Goal: Transaction & Acquisition: Purchase product/service

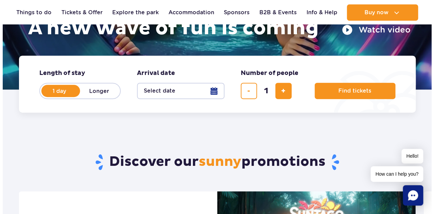
scroll to position [124, 0]
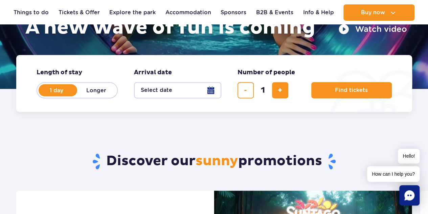
click at [216, 92] on button "Select date" at bounding box center [177, 90] width 87 height 16
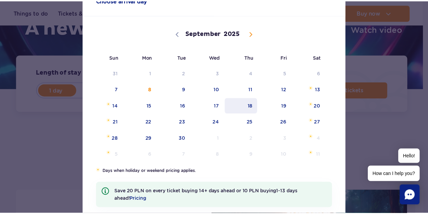
scroll to position [43, 0]
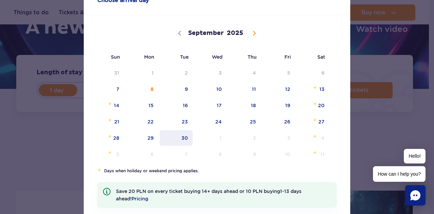
click at [182, 135] on span "30" at bounding box center [176, 138] width 34 height 16
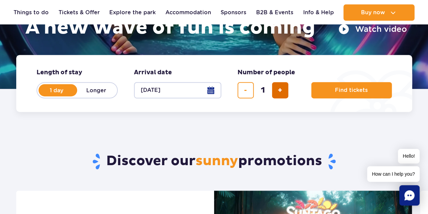
click at [276, 88] on button "add ticket" at bounding box center [280, 90] width 16 height 16
type input "2"
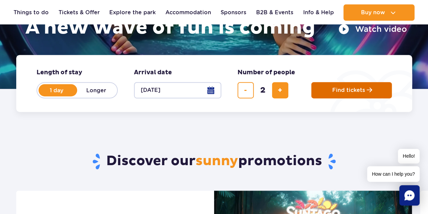
click at [320, 91] on button "Find tickets" at bounding box center [352, 90] width 81 height 16
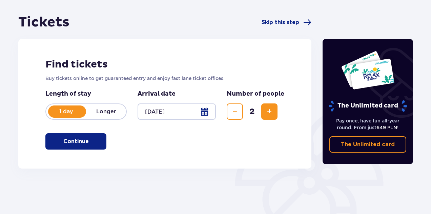
scroll to position [131, 0]
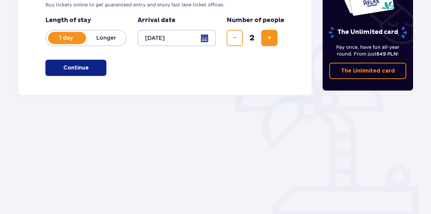
click at [75, 67] on p "Continue" at bounding box center [75, 67] width 25 height 7
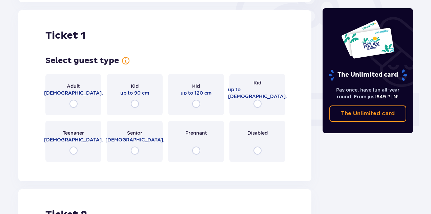
scroll to position [226, 0]
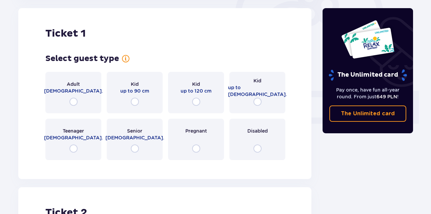
click at [88, 100] on div "Adult [DEMOGRAPHIC_DATA]." at bounding box center [73, 92] width 56 height 41
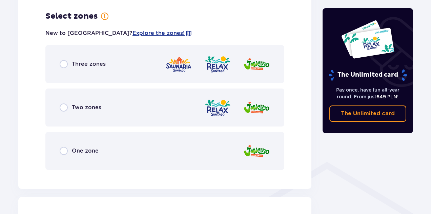
scroll to position [392, 0]
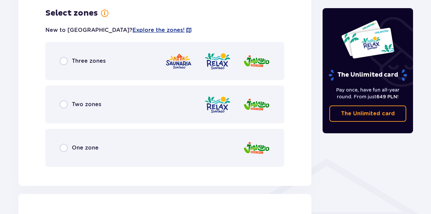
click at [75, 76] on div "Three zones" at bounding box center [164, 61] width 239 height 38
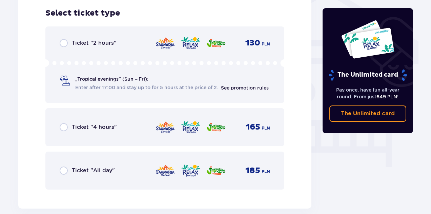
scroll to position [564, 0]
click at [78, 164] on div "Ticket "All day" 185 PLN" at bounding box center [165, 170] width 210 height 14
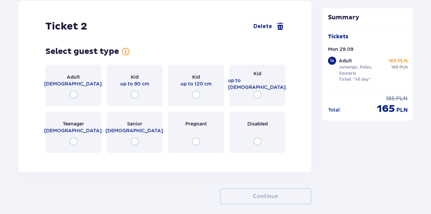
click at [56, 78] on div "Adult [DEMOGRAPHIC_DATA]." at bounding box center [73, 85] width 56 height 41
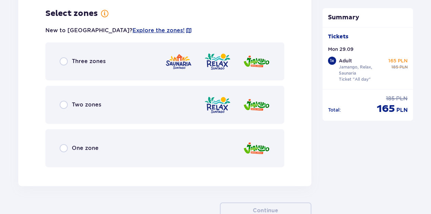
scroll to position [937, 0]
click at [91, 66] on div "Three zones" at bounding box center [164, 61] width 239 height 38
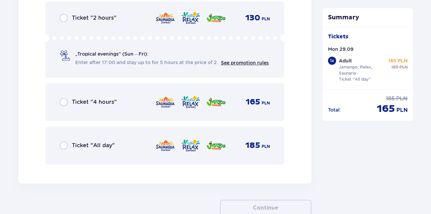
scroll to position [1135, 0]
click at [94, 143] on p "Ticket "All day"" at bounding box center [93, 144] width 43 height 7
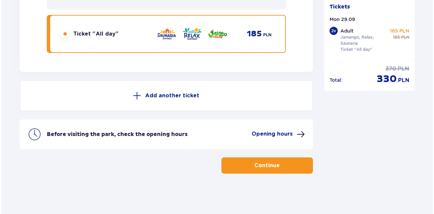
scroll to position [1246, 0]
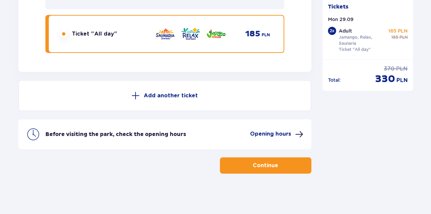
click at [261, 136] on p "Opening hours" at bounding box center [270, 133] width 41 height 7
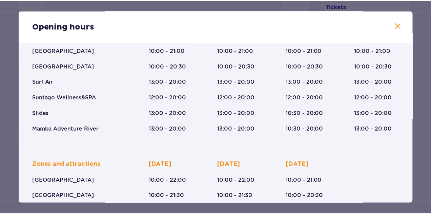
scroll to position [66, 0]
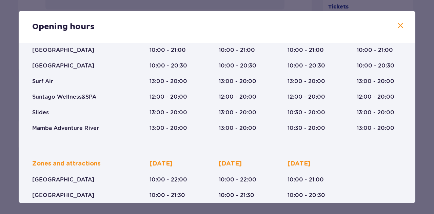
click at [398, 29] on span at bounding box center [400, 26] width 8 height 8
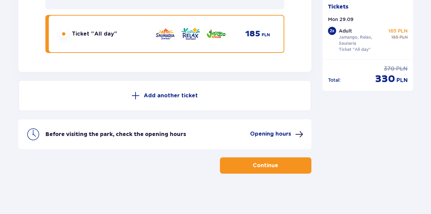
click at [254, 170] on button "Continue" at bounding box center [265, 165] width 91 height 16
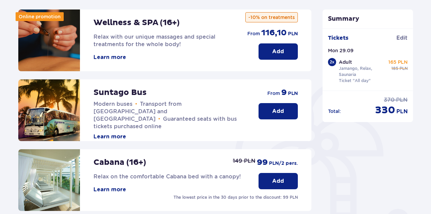
scroll to position [115, 0]
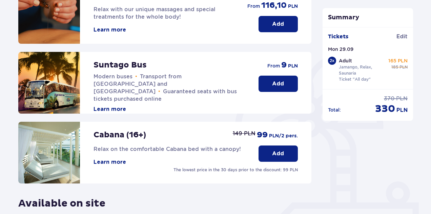
click at [182, 79] on span "Transport from [GEOGRAPHIC_DATA] and [GEOGRAPHIC_DATA]" at bounding box center [137, 83] width 88 height 21
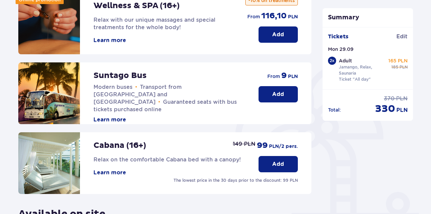
scroll to position [104, 0]
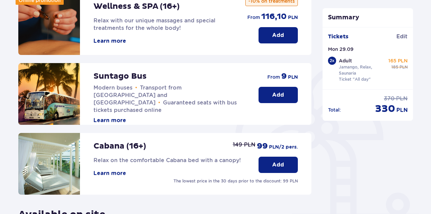
click at [268, 92] on button "Add" at bounding box center [277, 95] width 39 height 16
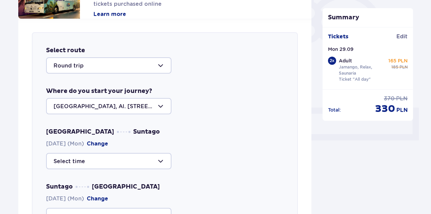
scroll to position [211, 0]
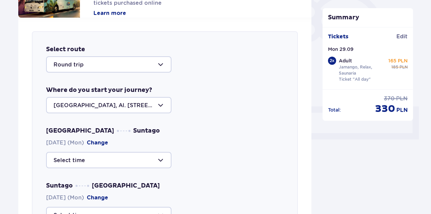
click at [151, 106] on div at bounding box center [108, 105] width 125 height 16
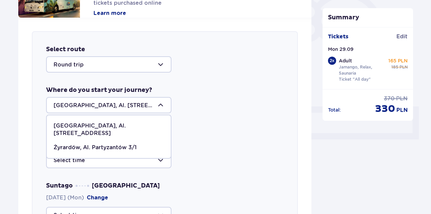
click at [128, 144] on p "Żyrardów, Al. Partyzantów 3/1" at bounding box center [95, 147] width 83 height 7
type input "Żyrardów, Al. Partyzantów 3/1"
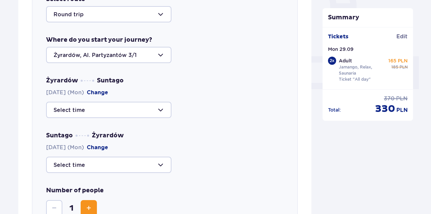
scroll to position [261, 0]
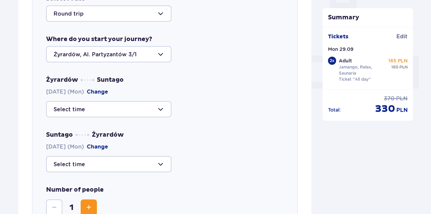
click at [133, 109] on div at bounding box center [108, 109] width 125 height 16
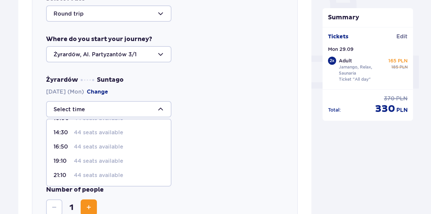
scroll to position [0, 0]
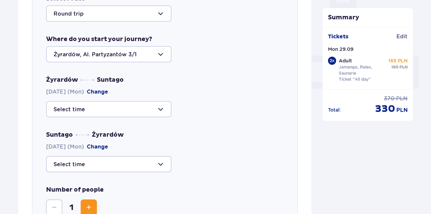
click at [233, 87] on div "Żyrardów Suntago [DATE] (Mon) Change" at bounding box center [164, 96] width 237 height 41
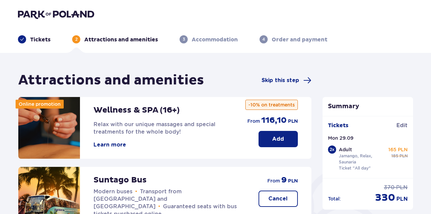
click at [43, 38] on p "Tickets" at bounding box center [40, 39] width 20 height 7
click at [112, 144] on button "Learn more" at bounding box center [109, 144] width 33 height 7
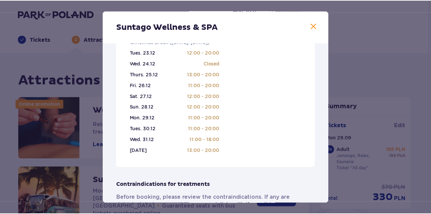
scroll to position [314, 0]
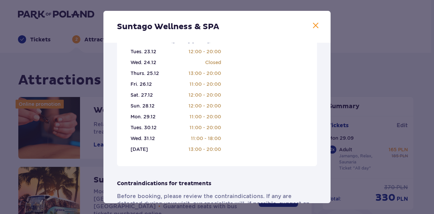
click at [94, 129] on div "Suntago Wellness & SPA Passionate professionals who will help you choose treatm…" at bounding box center [217, 107] width 434 height 214
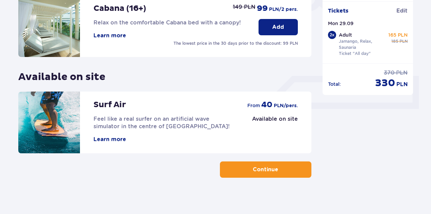
scroll to position [245, 0]
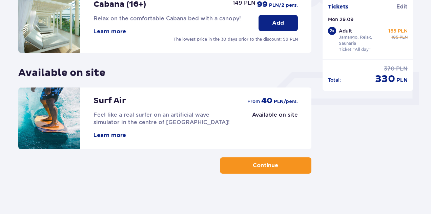
click at [253, 159] on button "Continue" at bounding box center [265, 165] width 91 height 16
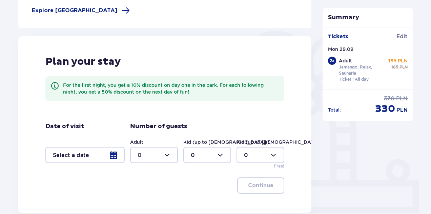
scroll to position [138, 0]
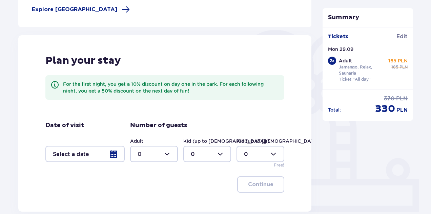
click at [110, 160] on div at bounding box center [84, 154] width 79 height 16
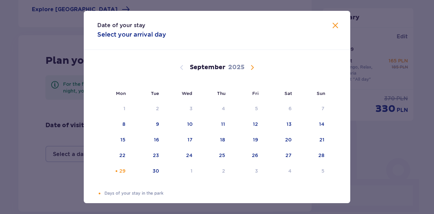
click at [332, 32] on div "Date of your stay Select your arrival day" at bounding box center [217, 30] width 266 height 39
click at [332, 28] on span at bounding box center [335, 26] width 8 height 8
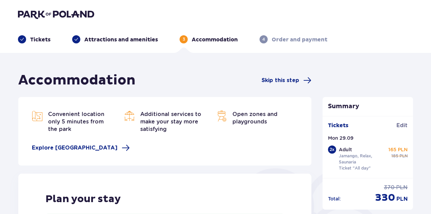
click at [42, 38] on p "Tickets" at bounding box center [40, 39] width 20 height 7
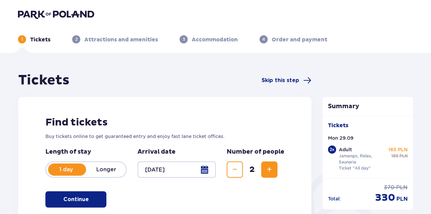
click at [192, 42] on p "Accommodation" at bounding box center [215, 39] width 46 height 7
click at [187, 39] on span "3" at bounding box center [184, 39] width 8 height 8
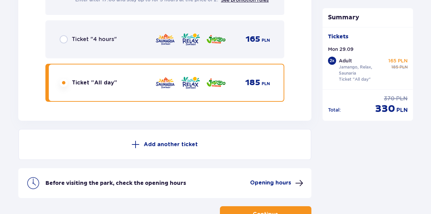
scroll to position [1246, 0]
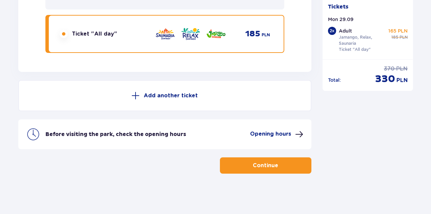
click at [253, 165] on p "Continue" at bounding box center [265, 165] width 25 height 7
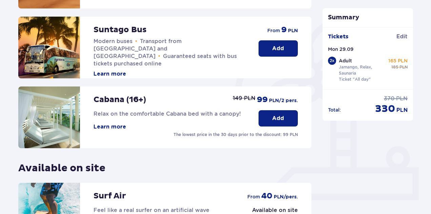
scroll to position [150, 0]
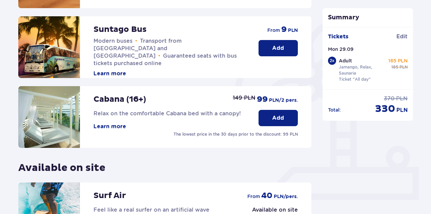
click at [273, 51] on p "Add" at bounding box center [278, 47] width 12 height 7
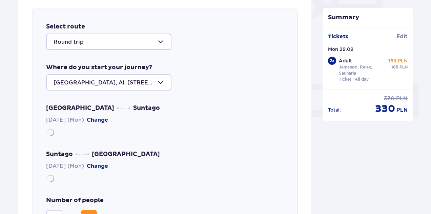
scroll to position [234, 0]
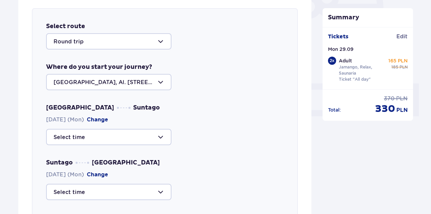
click at [92, 83] on div at bounding box center [108, 82] width 125 height 16
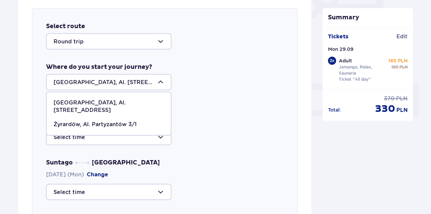
click at [97, 121] on p "Żyrardów, Al. Partyzantów 3/1" at bounding box center [95, 124] width 83 height 7
type input "Żyrardów, Al. Partyzantów 3/1"
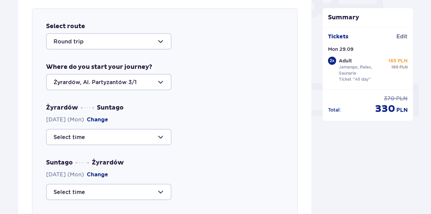
click at [99, 135] on div at bounding box center [108, 137] width 125 height 16
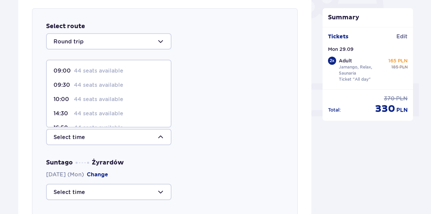
click at [101, 69] on p "44 seats available" at bounding box center [98, 70] width 49 height 7
type input "09:00"
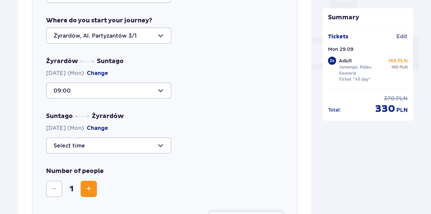
scroll to position [282, 0]
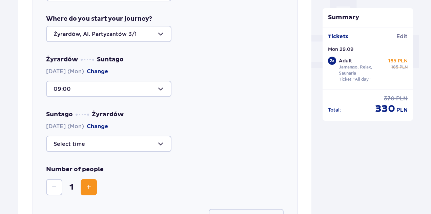
click at [75, 142] on div at bounding box center [108, 143] width 125 height 16
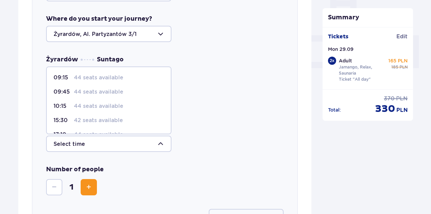
scroll to position [40, 0]
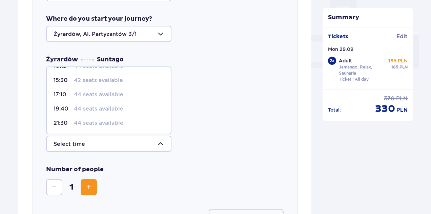
click at [87, 126] on p "44 seats available" at bounding box center [98, 122] width 49 height 7
type input "21:30"
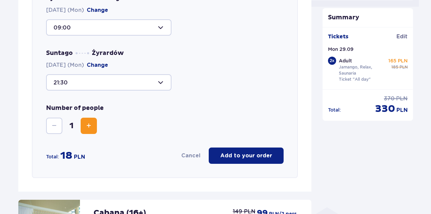
scroll to position [344, 0]
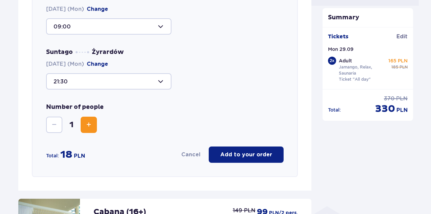
click at [92, 127] on span "Increase" at bounding box center [89, 125] width 8 height 8
click at [255, 155] on p "Add to your order" at bounding box center [246, 154] width 52 height 7
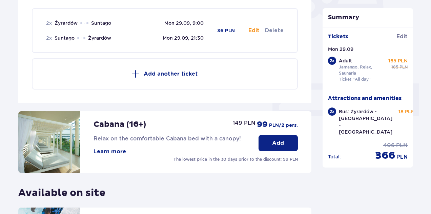
scroll to position [354, 0]
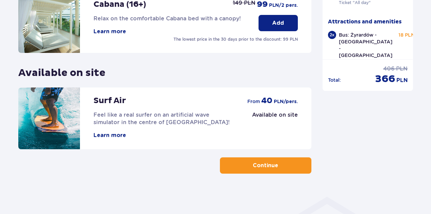
click at [277, 164] on span "button" at bounding box center [279, 165] width 8 height 8
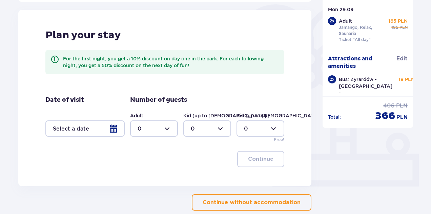
scroll to position [164, 0]
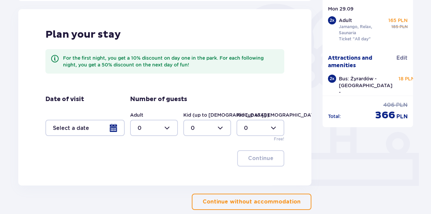
click at [114, 129] on div at bounding box center [84, 128] width 79 height 16
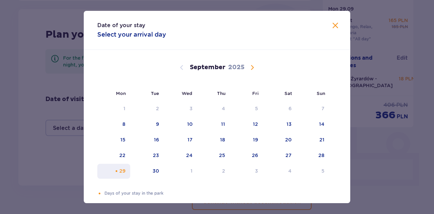
click at [121, 170] on div "29" at bounding box center [122, 170] width 6 height 7
click at [154, 172] on div "30" at bounding box center [155, 170] width 6 height 7
type input "[DATE] - [DATE]"
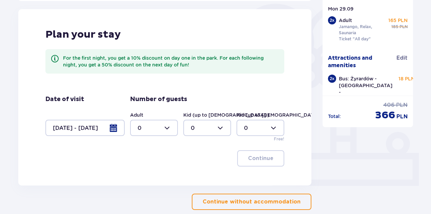
click at [102, 129] on div at bounding box center [84, 128] width 79 height 16
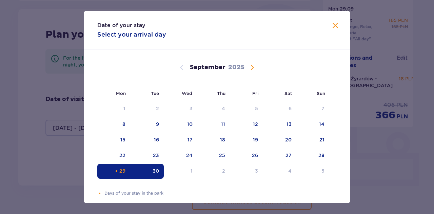
click at [108, 169] on div "29" at bounding box center [113, 171] width 33 height 15
click at [333, 24] on span at bounding box center [335, 26] width 8 height 8
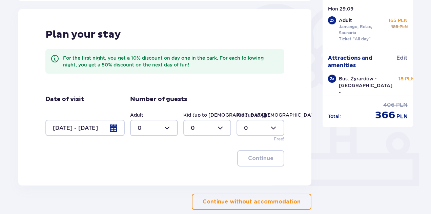
click at [167, 127] on div at bounding box center [154, 128] width 48 height 16
click at [148, 174] on div "2" at bounding box center [154, 176] width 33 height 7
type input "2"
click at [266, 159] on p "Continue" at bounding box center [260, 157] width 25 height 7
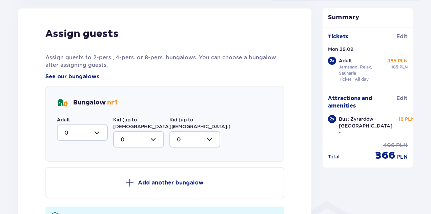
scroll to position [350, 0]
click at [85, 128] on div at bounding box center [82, 132] width 51 height 16
click at [73, 181] on div "2" at bounding box center [82, 180] width 36 height 7
type input "2"
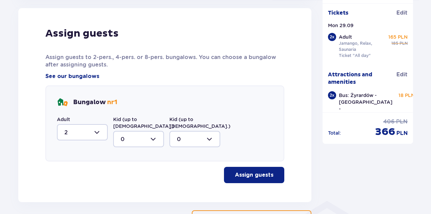
click at [232, 167] on button "Assign guests" at bounding box center [254, 175] width 60 height 16
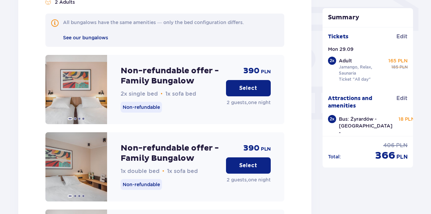
scroll to position [598, 0]
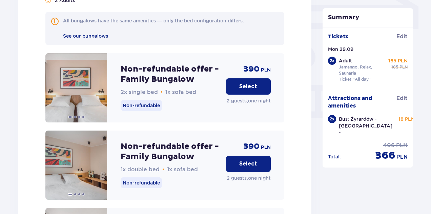
click at [243, 160] on p "Select" at bounding box center [248, 163] width 18 height 7
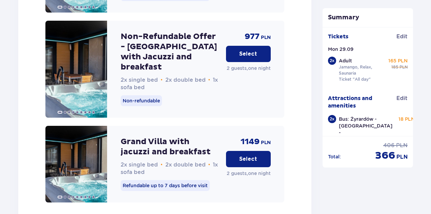
scroll to position [1507, 0]
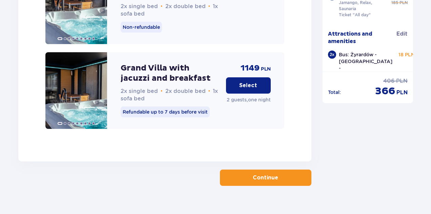
click at [239, 169] on button "Continue" at bounding box center [265, 177] width 91 height 16
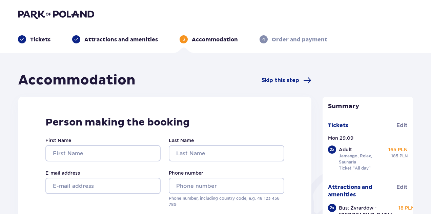
click at [129, 40] on p "Attractions and amenities" at bounding box center [120, 39] width 73 height 7
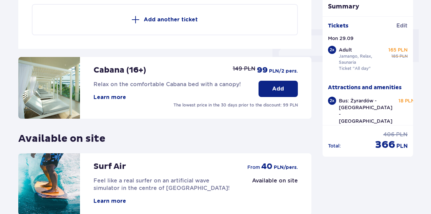
scroll to position [354, 0]
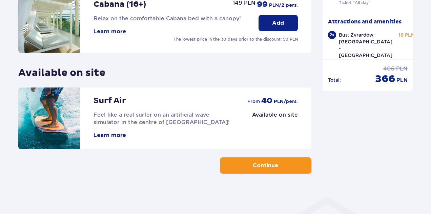
click at [253, 164] on p "Continue" at bounding box center [265, 165] width 25 height 7
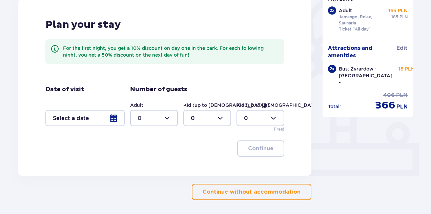
scroll to position [201, 0]
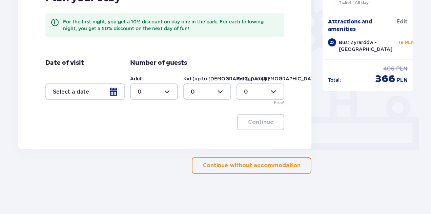
click at [238, 165] on p "Continue without accommodation" at bounding box center [252, 165] width 98 height 7
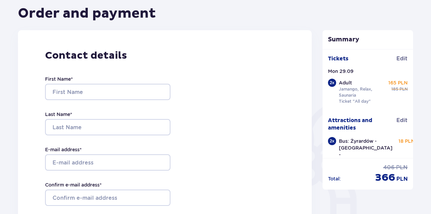
scroll to position [67, 0]
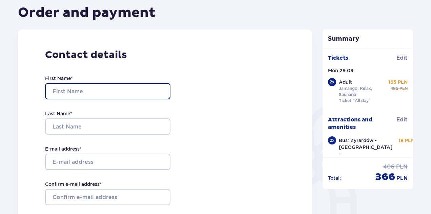
click at [140, 91] on input "First Name *" at bounding box center [107, 91] width 125 height 16
type input "[PERSON_NAME]"
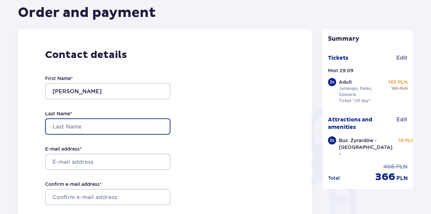
click at [125, 131] on input "Last Name *" at bounding box center [107, 126] width 125 height 16
type input "[PERSON_NAME]"
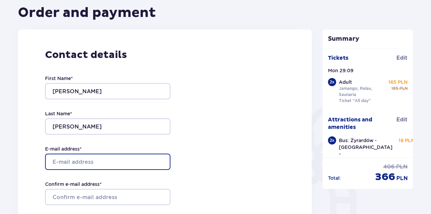
click at [120, 158] on input "E-mail address *" at bounding box center [107, 161] width 125 height 16
type input "m"
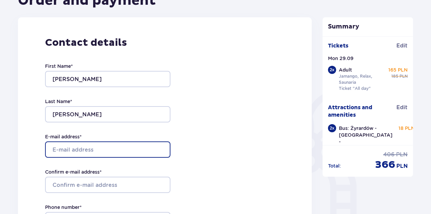
scroll to position [80, 0]
